Goal: Information Seeking & Learning: Learn about a topic

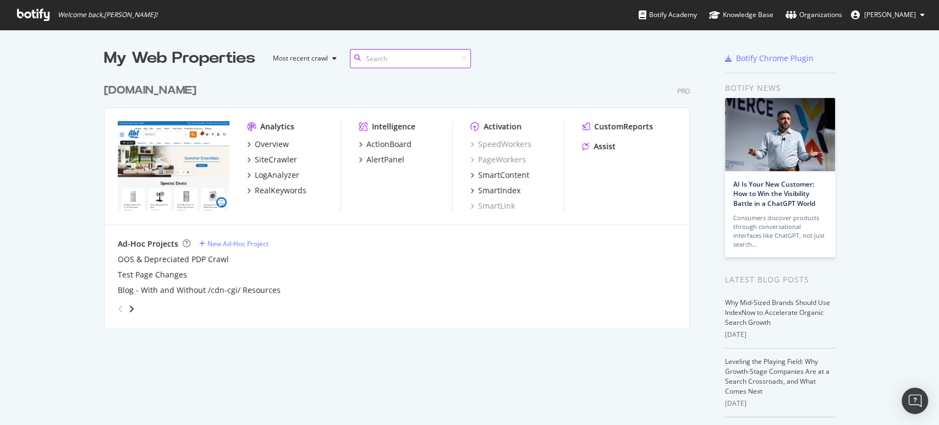
scroll to position [415, 920]
click at [138, 84] on div "[DOMAIN_NAME]" at bounding box center [150, 91] width 92 height 16
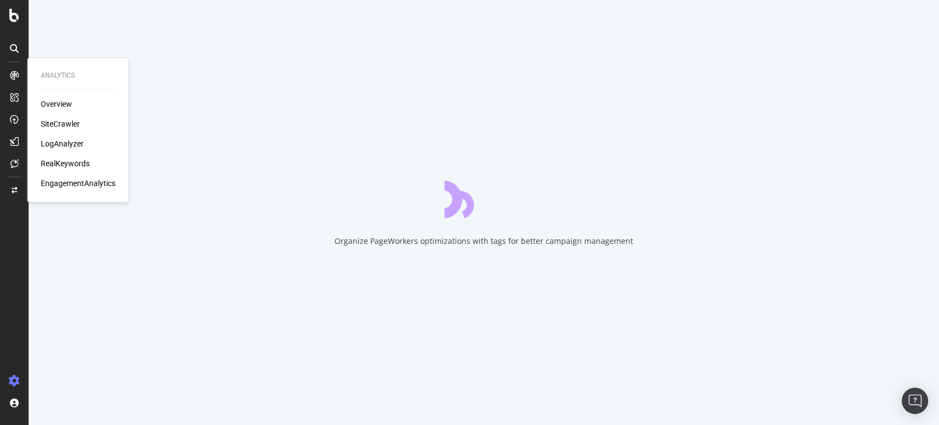
click at [62, 180] on div "EngagementAnalytics" at bounding box center [78, 183] width 75 height 11
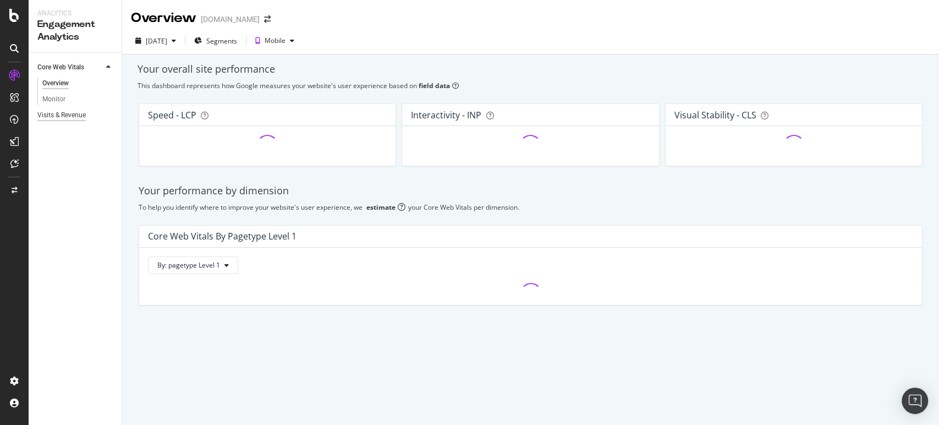
click at [83, 109] on div "Visits & Revenue" at bounding box center [61, 115] width 48 height 12
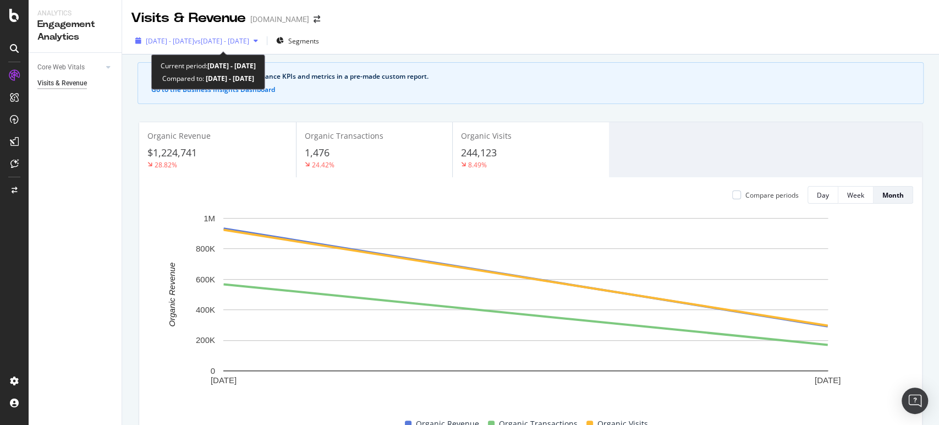
click at [234, 34] on div "[DATE] - [DATE] vs [DATE] - [DATE]" at bounding box center [197, 40] width 132 height 17
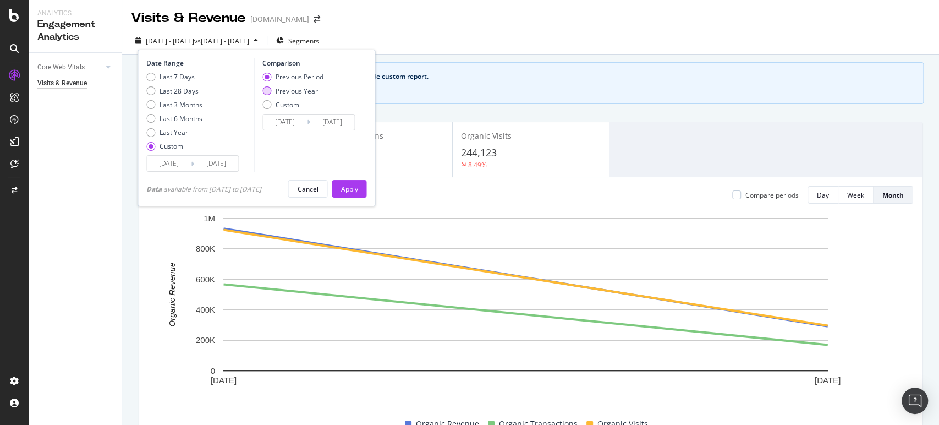
click at [267, 91] on div "Previous Year" at bounding box center [266, 90] width 9 height 9
type input "[DATE]"
click at [345, 189] on button "Apply" at bounding box center [349, 189] width 35 height 18
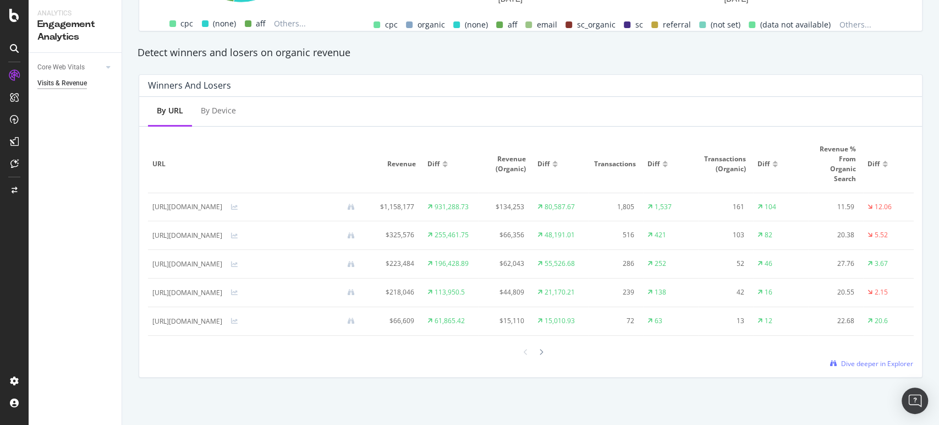
scroll to position [655, 0]
click at [845, 360] on span "Dive deeper in Explorer" at bounding box center [877, 363] width 72 height 9
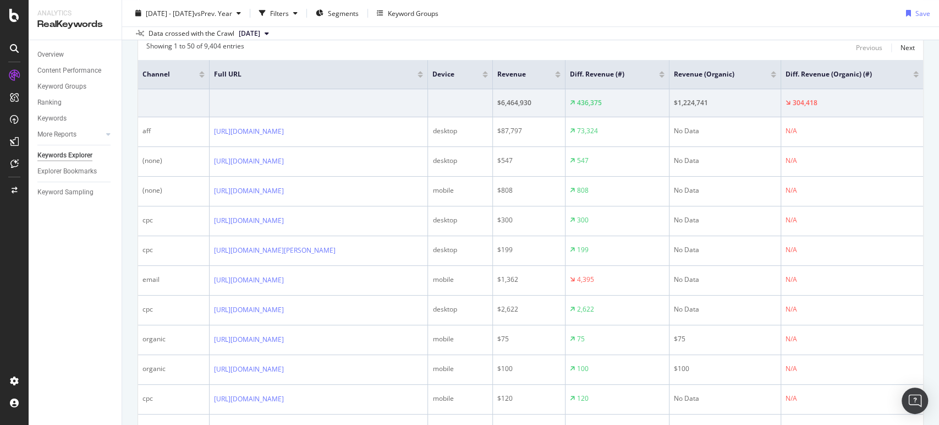
scroll to position [355, 0]
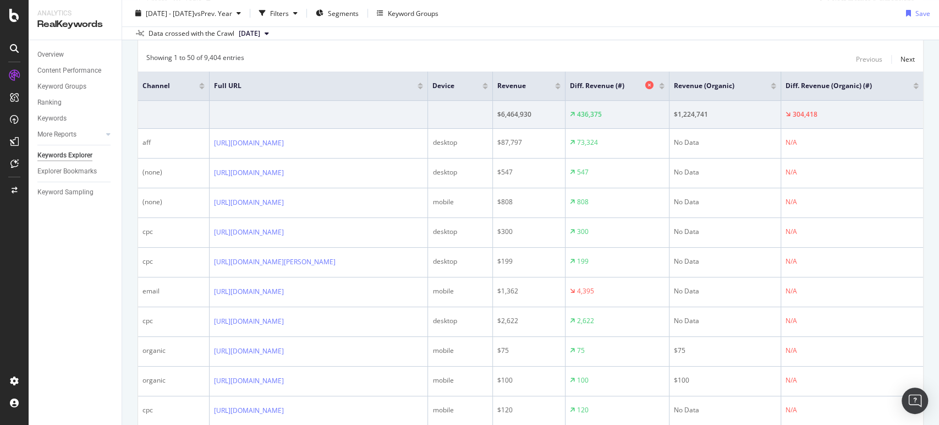
click at [656, 90] on div "Diff. Revenue (#)" at bounding box center [614, 85] width 89 height 11
click at [665, 85] on div at bounding box center [662, 86] width 6 height 7
click at [665, 87] on div at bounding box center [662, 87] width 6 height 3
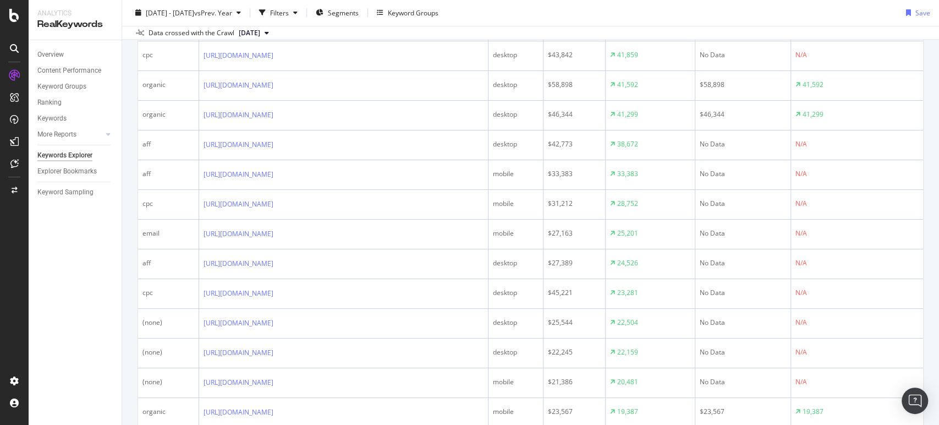
scroll to position [814, 0]
